Goal: Transaction & Acquisition: Purchase product/service

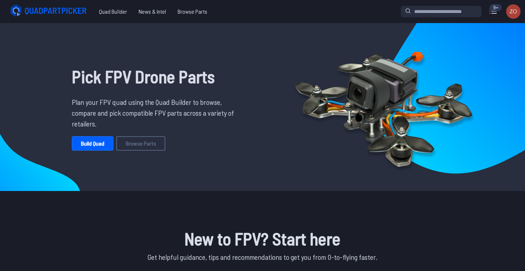
click at [490, 12] on icon at bounding box center [493, 11] width 12 height 12
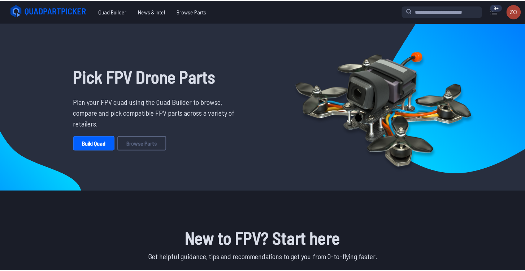
scroll to position [556, 0]
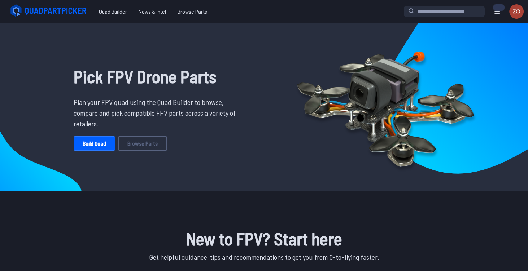
drag, startPoint x: 433, startPoint y: 204, endPoint x: 484, endPoint y: 209, distance: 51.1
copy span "HDZero Race V2 20x20 25-200mW Digital HD VTX"
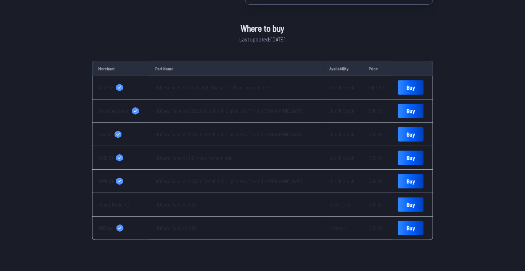
scroll to position [289, 0]
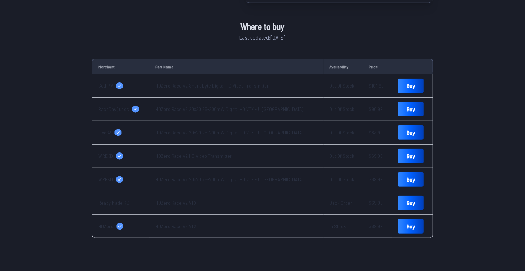
click at [106, 224] on span "HDZero" at bounding box center [105, 226] width 15 height 7
click at [398, 223] on link "Buy" at bounding box center [411, 226] width 26 height 14
